Goal: Use online tool/utility: Use online tool/utility

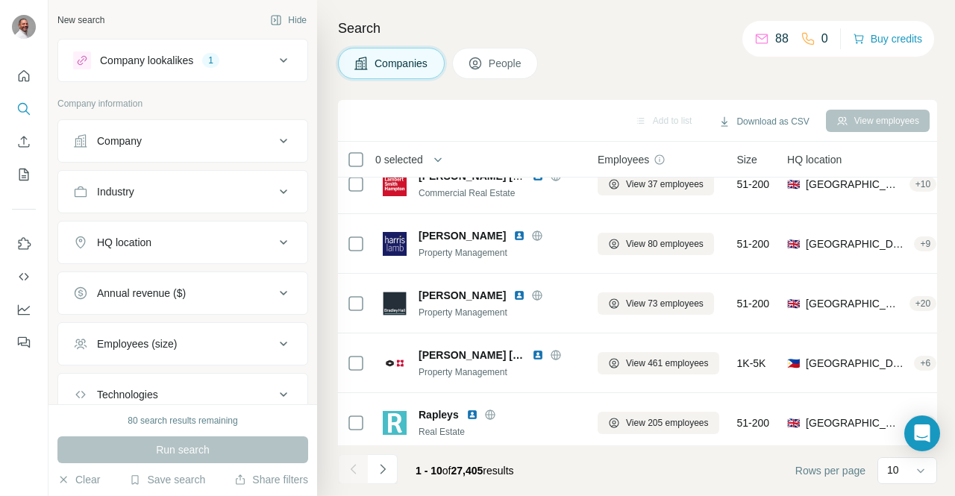
click at [280, 240] on icon at bounding box center [283, 242] width 7 height 4
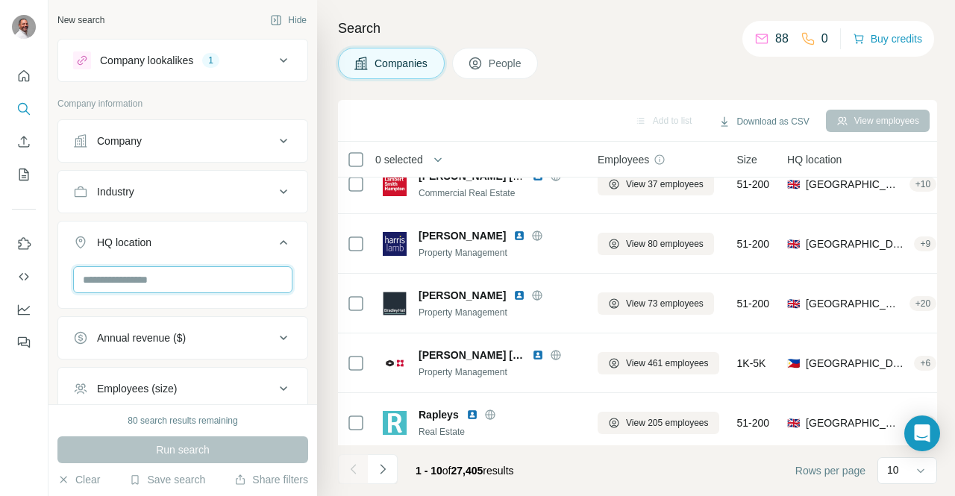
click at [217, 275] on input "text" at bounding box center [182, 279] width 219 height 27
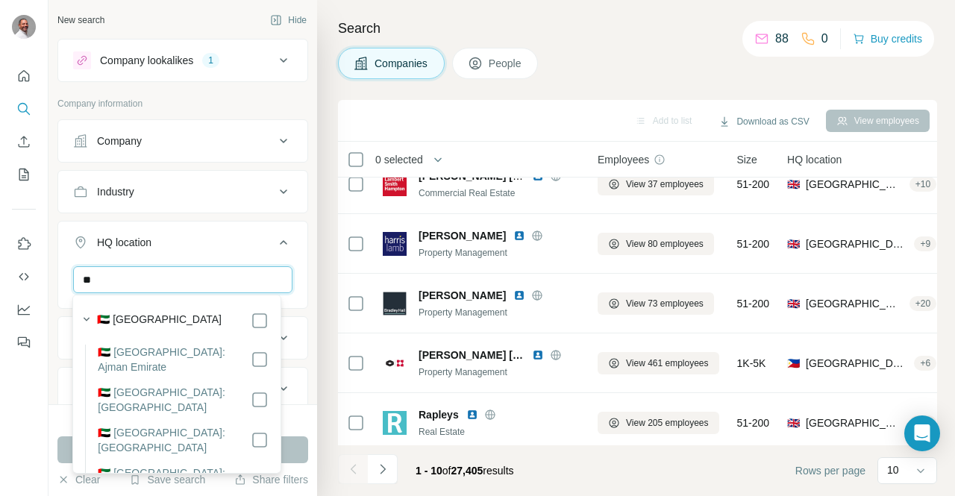
type input "*"
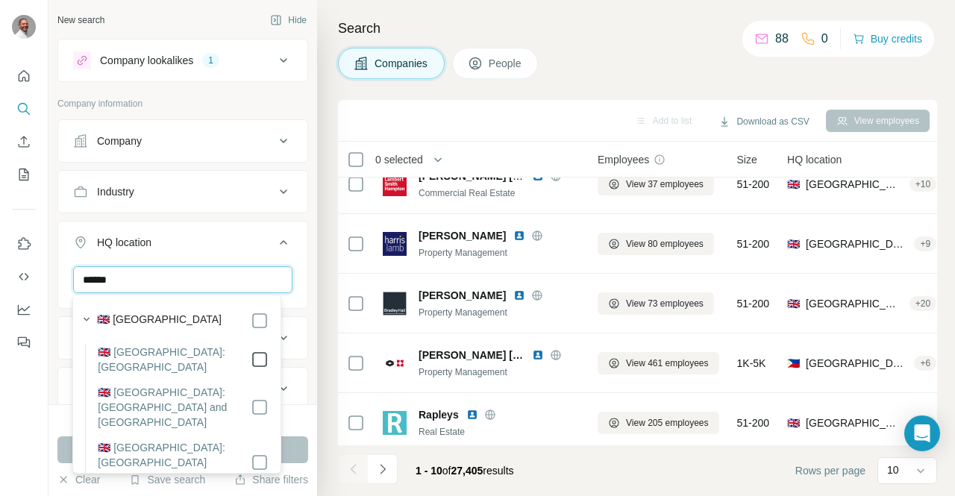
type input "******"
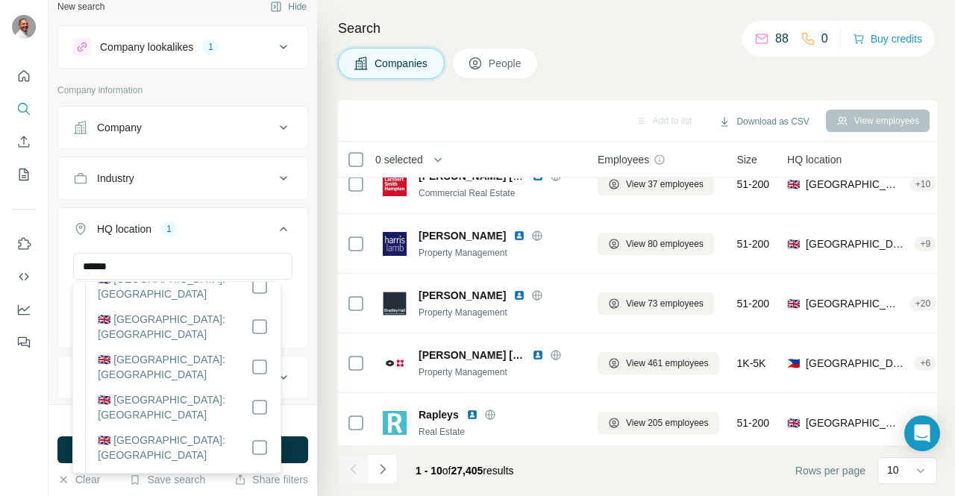
scroll to position [211, 0]
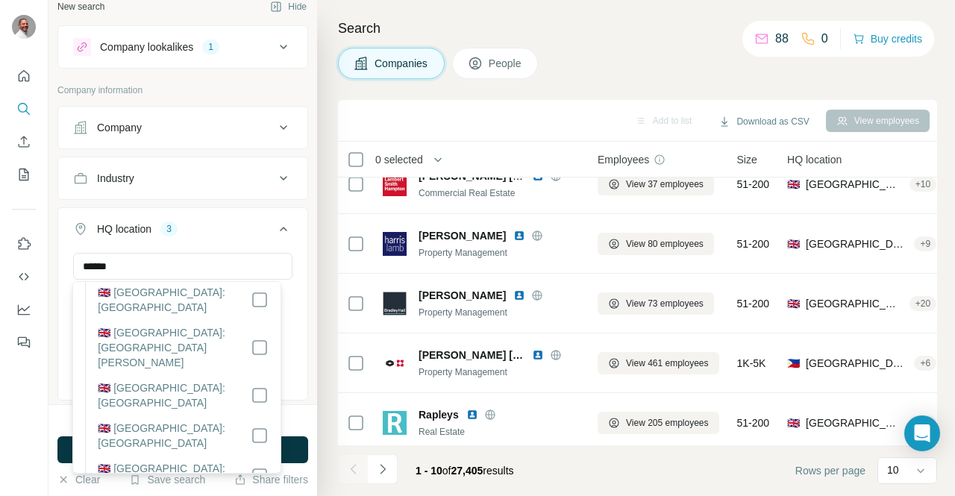
scroll to position [480, 0]
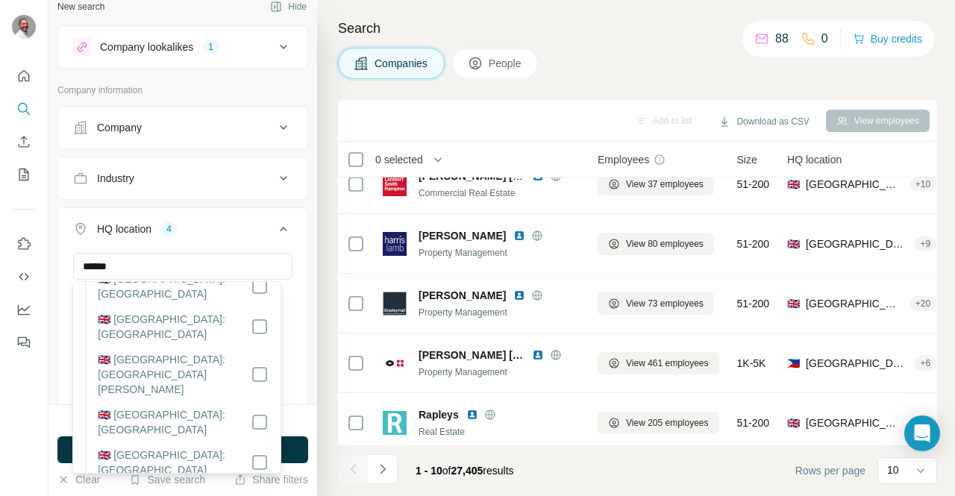
scroll to position [990, 0]
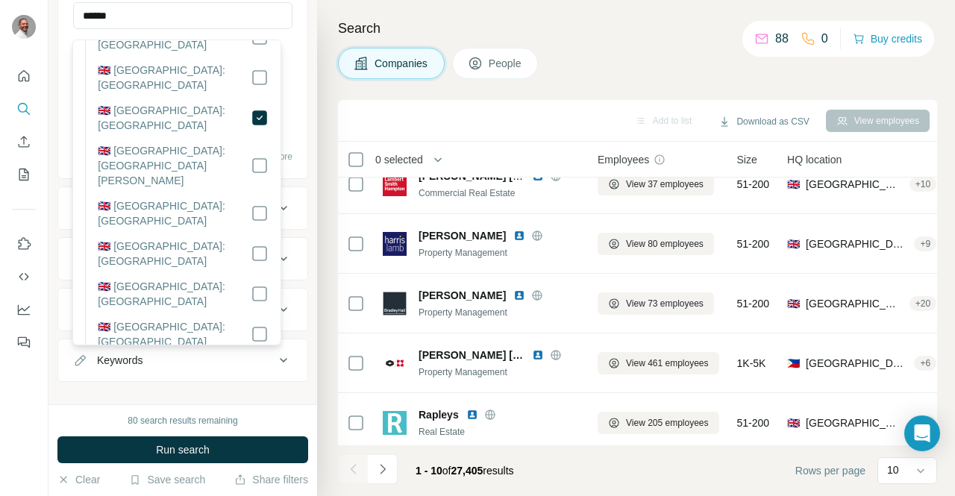
scroll to position [279, 0]
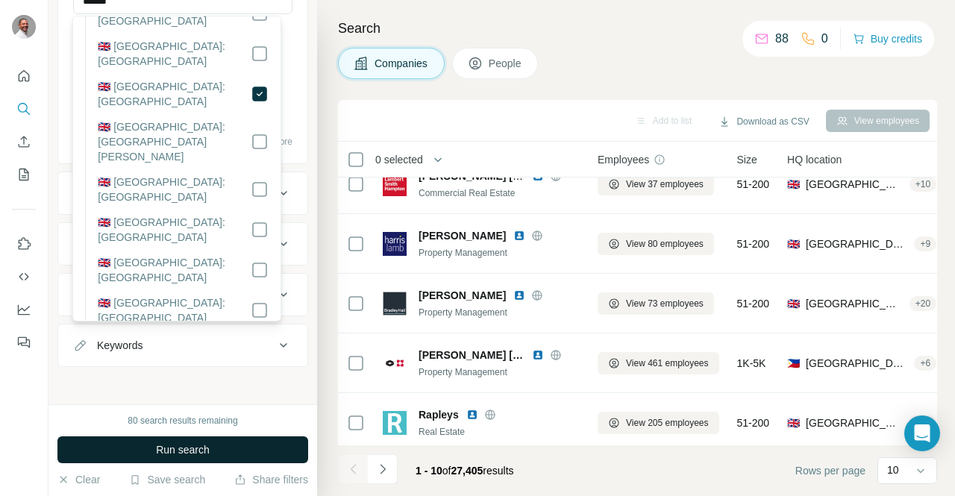
click at [213, 447] on button "Run search" at bounding box center [182, 450] width 251 height 27
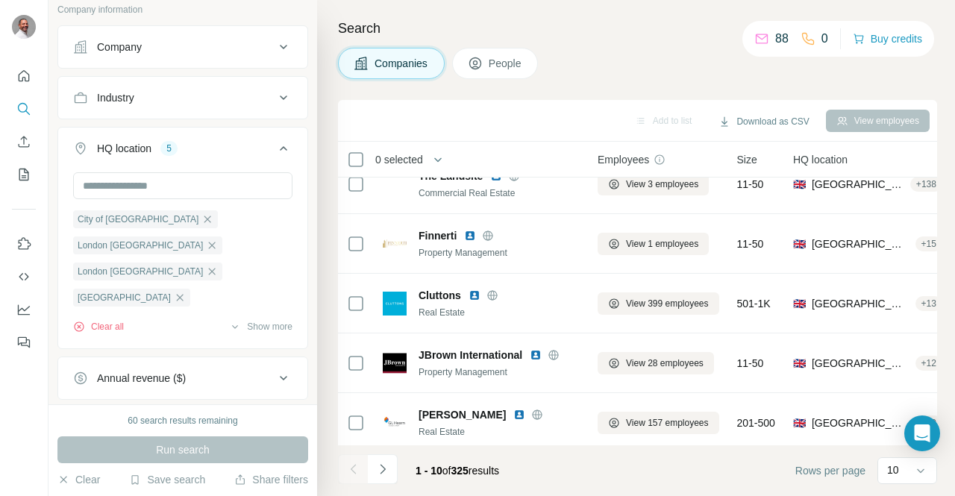
scroll to position [93, 0]
click at [280, 99] on icon at bounding box center [283, 99] width 7 height 4
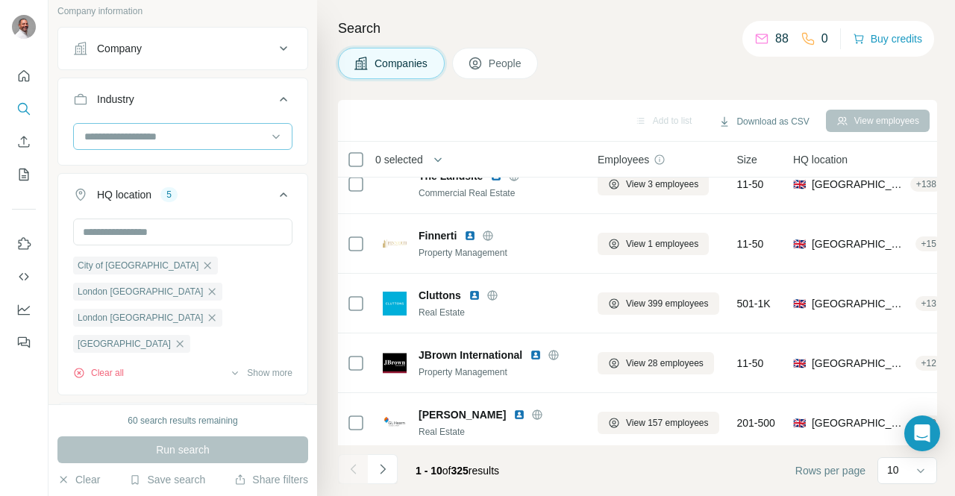
click at [202, 132] on input at bounding box center [175, 136] width 184 height 16
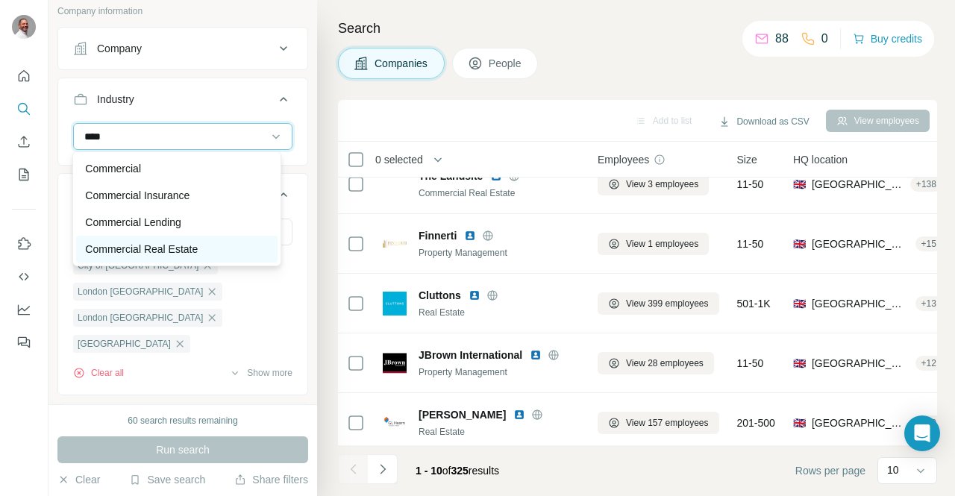
type input "****"
click at [191, 250] on p "Commercial Real Estate" at bounding box center [141, 249] width 113 height 15
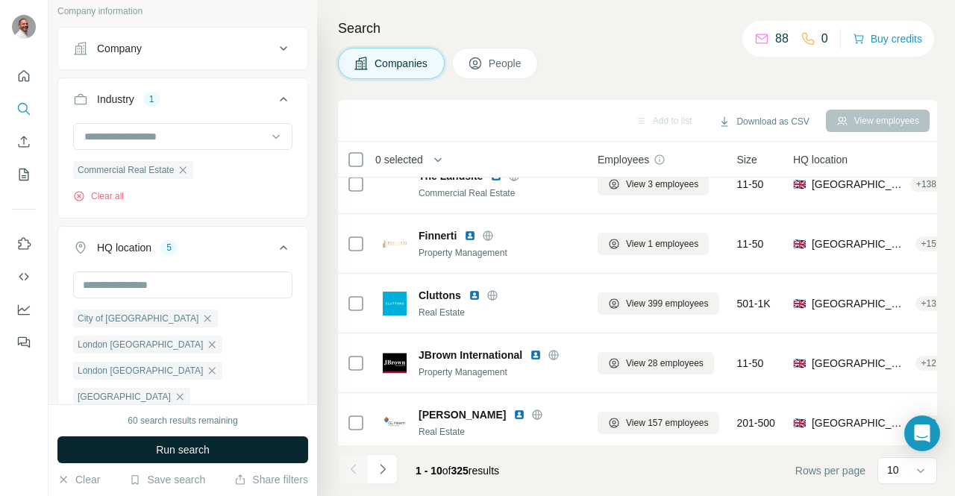
click at [200, 450] on span "Run search" at bounding box center [183, 450] width 54 height 15
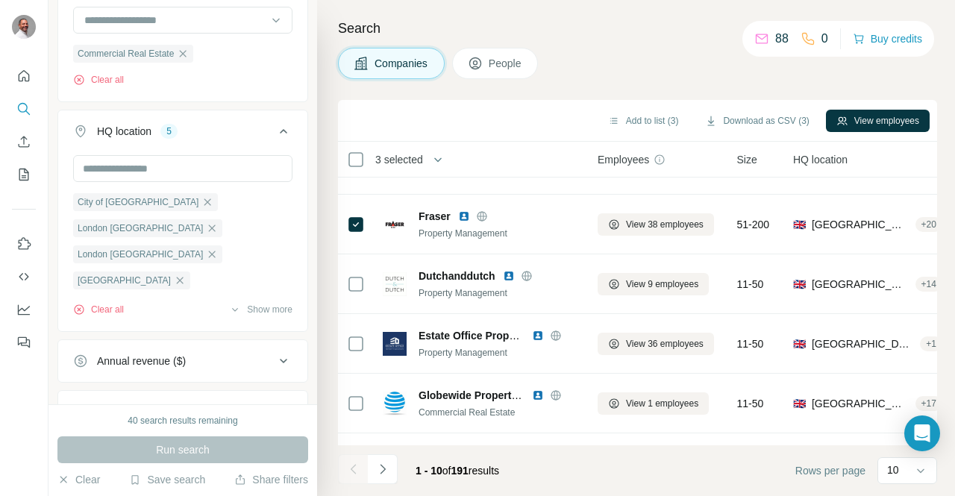
scroll to position [373, 0]
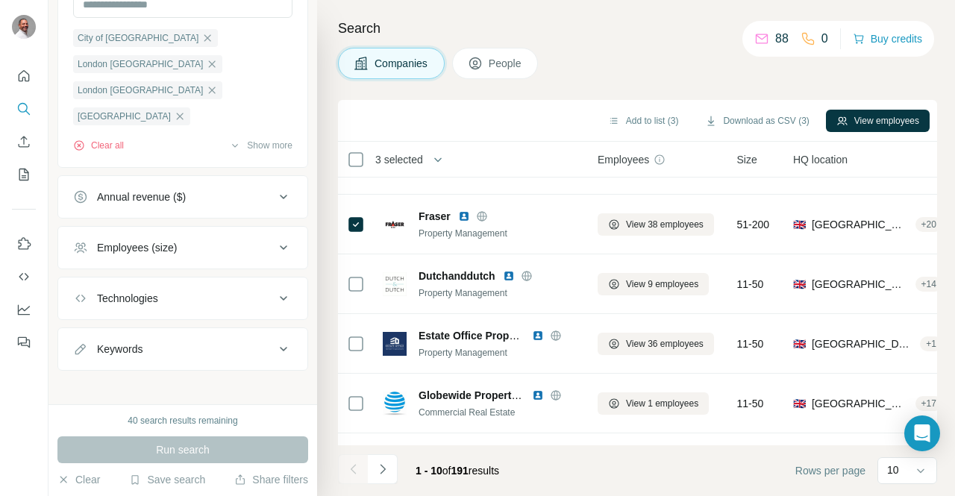
click at [275, 190] on icon at bounding box center [284, 197] width 18 height 18
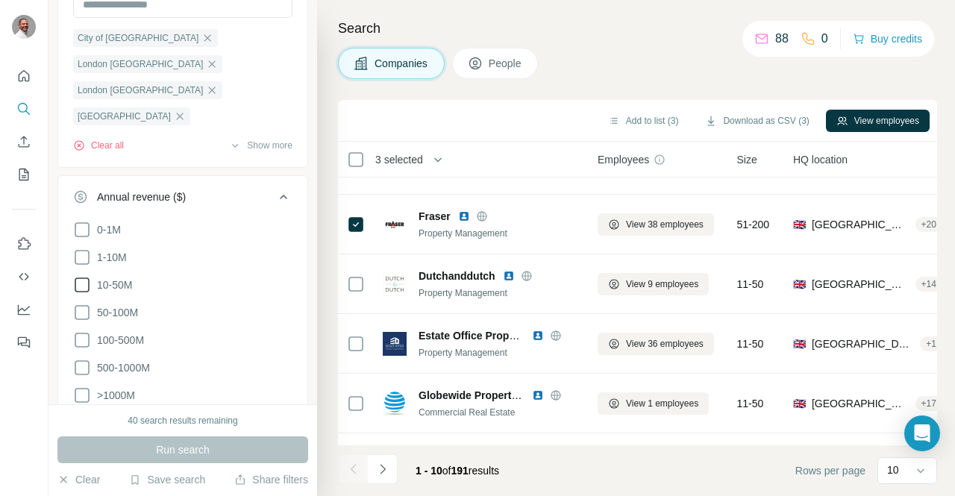
click at [79, 281] on icon at bounding box center [82, 285] width 18 height 18
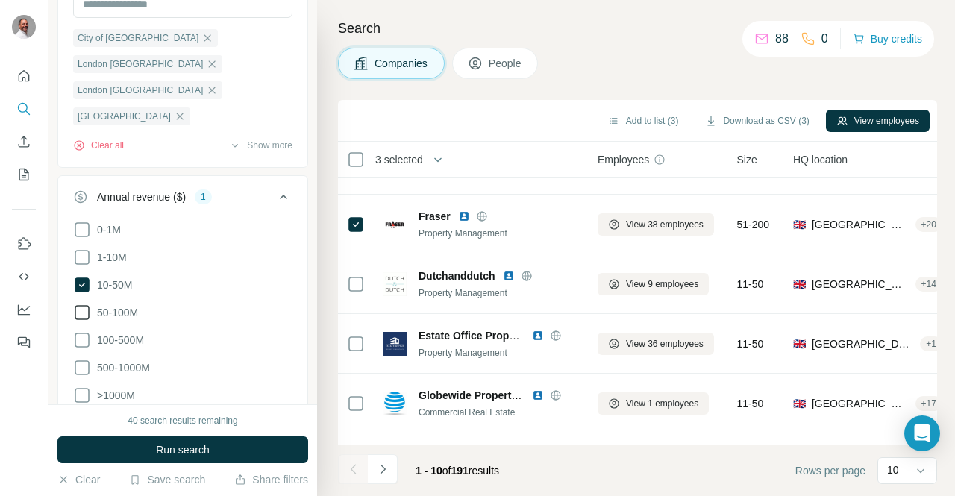
click at [79, 306] on icon at bounding box center [82, 313] width 18 height 18
click at [78, 336] on icon at bounding box center [82, 340] width 18 height 18
click at [81, 359] on icon at bounding box center [82, 368] width 18 height 18
click at [84, 393] on icon at bounding box center [82, 396] width 18 height 18
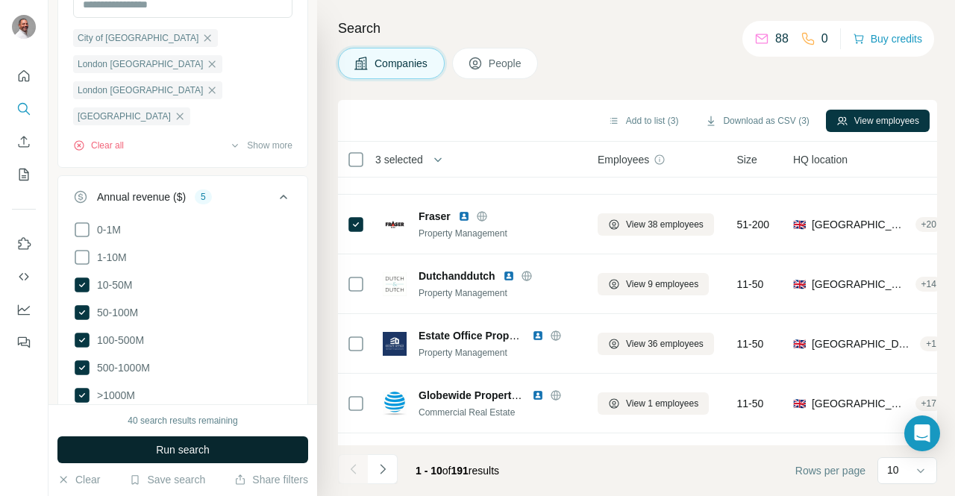
click at [166, 449] on span "Run search" at bounding box center [183, 450] width 54 height 15
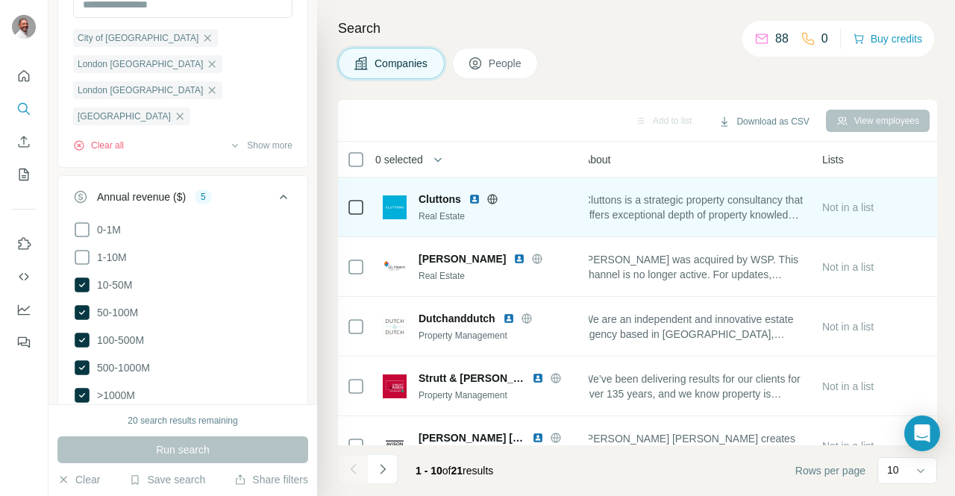
scroll to position [0, 387]
